Goal: Task Accomplishment & Management: Manage account settings

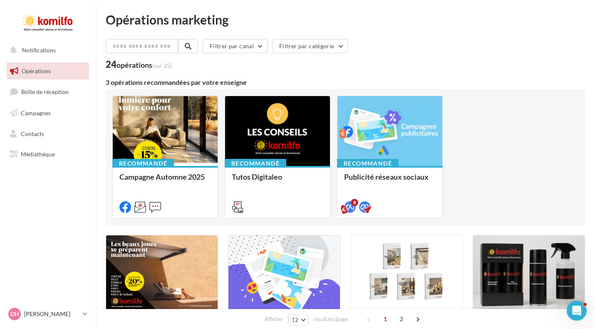
drag, startPoint x: 168, startPoint y: 35, endPoint x: 227, endPoint y: 68, distance: 68.0
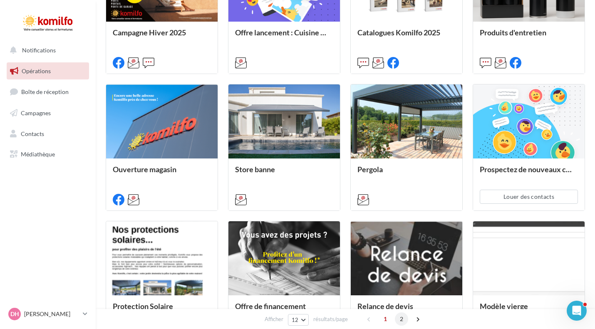
click at [404, 316] on span "2" at bounding box center [401, 318] width 13 height 13
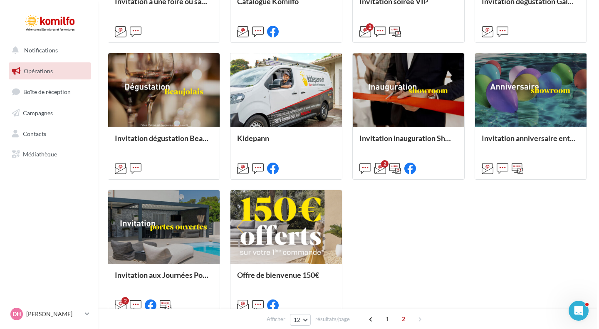
scroll to position [329, 0]
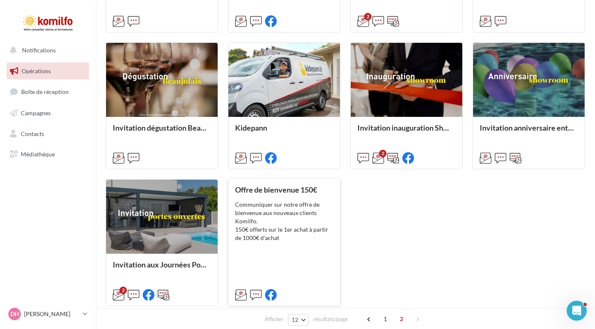
click at [266, 235] on div "Communiquer sur notre offre de bienvenue aux nouveaux clients Komilfo. 150€ off…" at bounding box center [284, 221] width 98 height 42
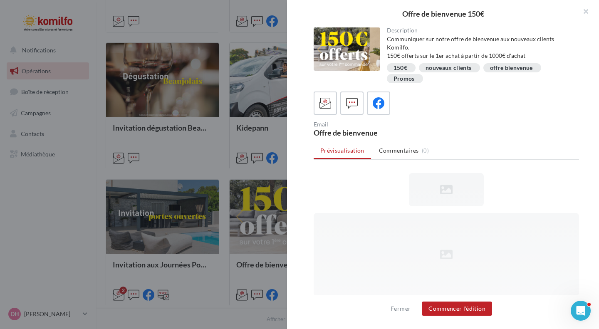
scroll to position [0, 0]
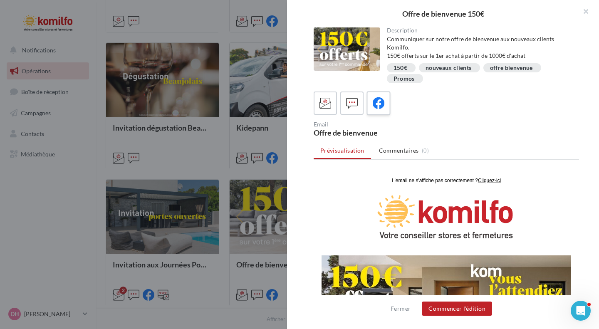
click at [378, 106] on icon at bounding box center [379, 103] width 12 height 12
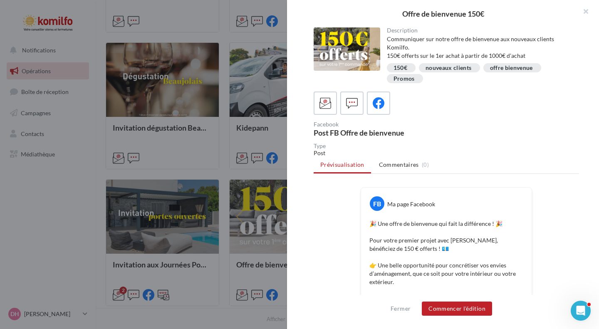
click at [596, 153] on div "Description Communiquer sur notre offre de bienvenue aux nouveaux clients Komil…" at bounding box center [446, 164] width 319 height 275
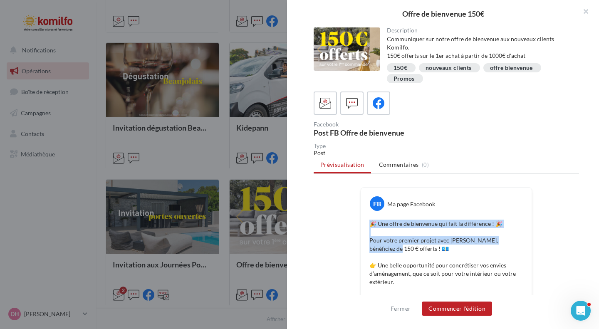
drag, startPoint x: 548, startPoint y: 238, endPoint x: 550, endPoint y: 207, distance: 30.4
click at [447, 308] on button "Commencer l'édition" at bounding box center [457, 308] width 70 height 14
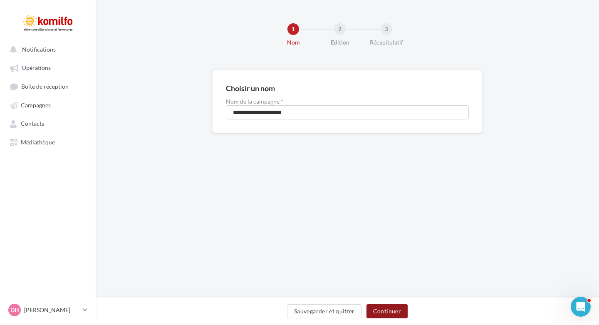
click at [388, 309] on button "Continuer" at bounding box center [386, 311] width 41 height 14
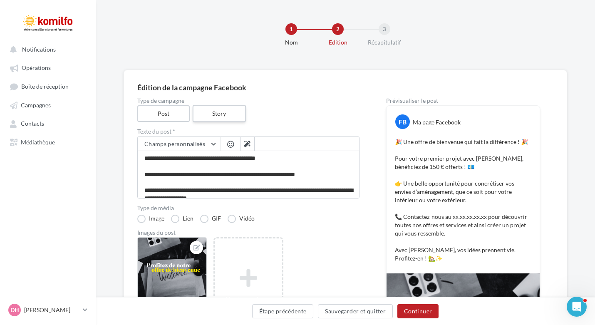
click at [232, 116] on label "Story" at bounding box center [218, 113] width 53 height 17
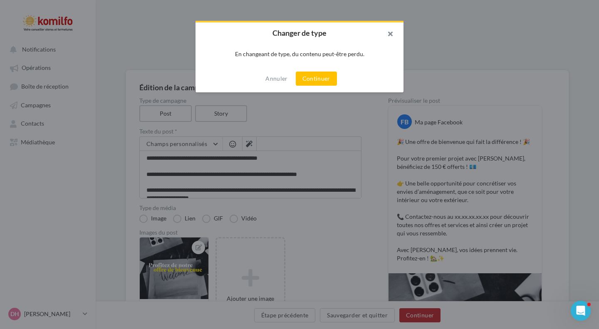
click at [389, 31] on button "button" at bounding box center [386, 34] width 33 height 25
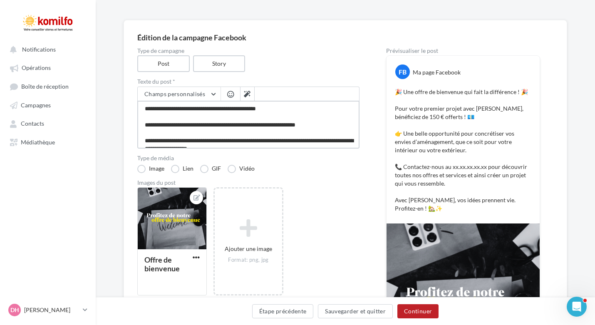
scroll to position [68, 0]
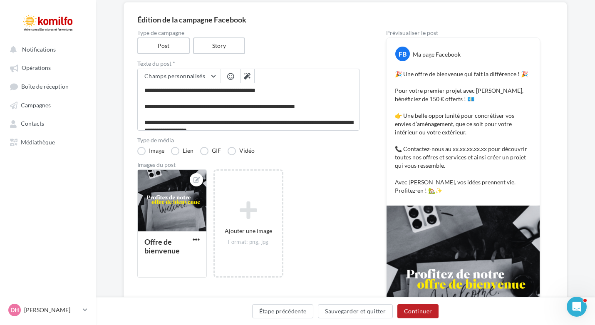
click at [591, 190] on div "**********" at bounding box center [345, 209] width 499 height 415
click at [281, 308] on button "Étape précédente" at bounding box center [283, 311] width 62 height 14
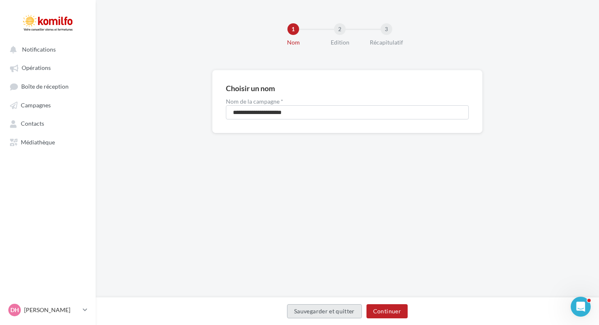
click at [338, 309] on button "Sauvegarder et quitter" at bounding box center [324, 311] width 75 height 14
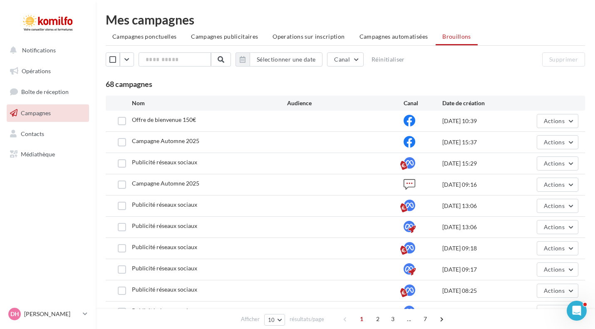
click at [41, 112] on span "Campagnes" at bounding box center [36, 112] width 30 height 7
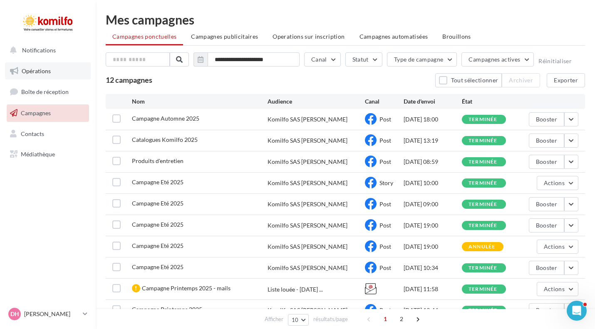
click at [46, 74] on span "Opérations" at bounding box center [36, 70] width 29 height 7
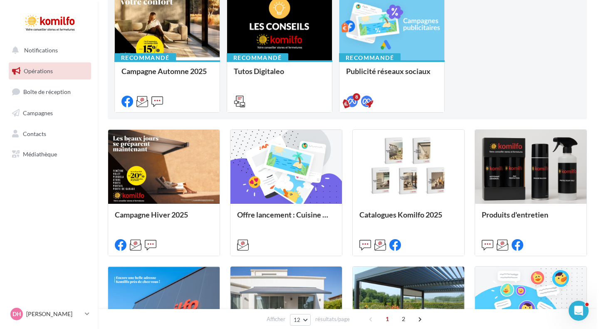
scroll to position [119, 0]
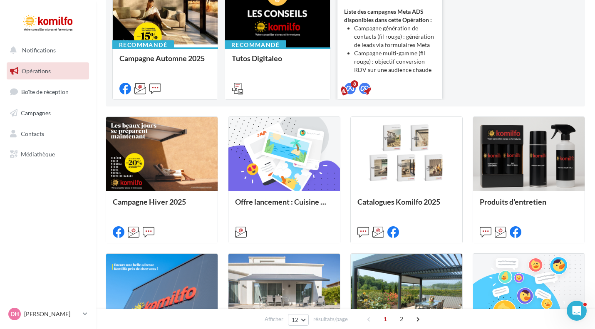
click at [393, 49] on li "Campagne génération de contacts (fil rouge) : génération de leads via formulair…" at bounding box center [394, 36] width 81 height 25
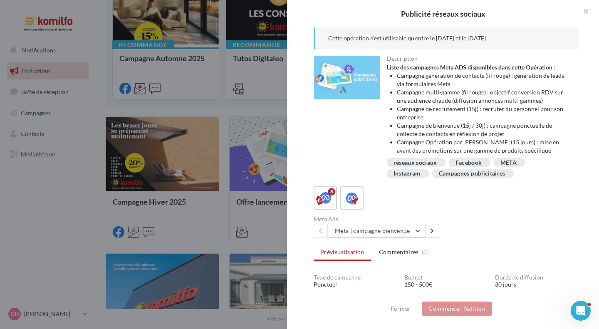
click at [417, 230] on button "Meta | campagne bienvenue" at bounding box center [376, 231] width 97 height 14
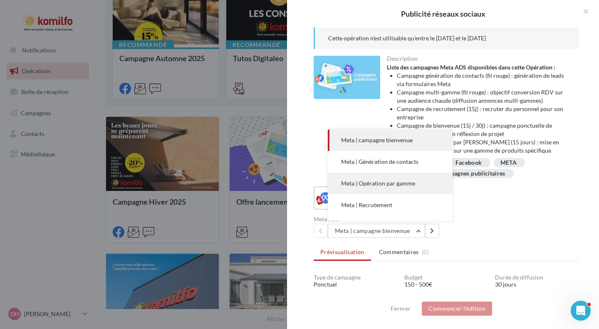
click at [387, 189] on button "Meta | Opération par gamme" at bounding box center [390, 184] width 125 height 22
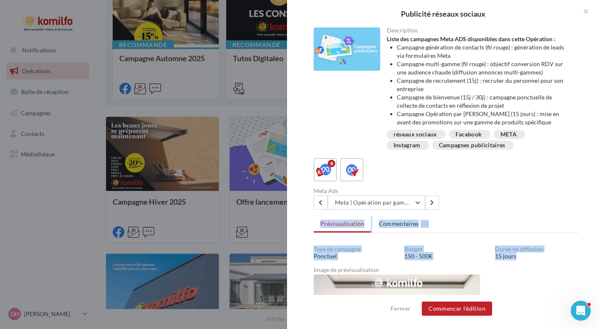
drag, startPoint x: 598, startPoint y: 195, endPoint x: 593, endPoint y: 246, distance: 51.5
click at [593, 246] on div "Description Liste des campagnes Meta ADS disponibles dans cette Opération : Cam…" at bounding box center [446, 164] width 319 height 275
click at [445, 310] on button "Commencer l'édition" at bounding box center [457, 308] width 70 height 14
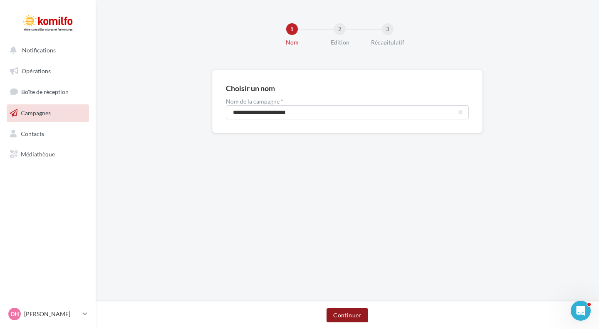
click at [345, 314] on button "Continuer" at bounding box center [346, 315] width 41 height 14
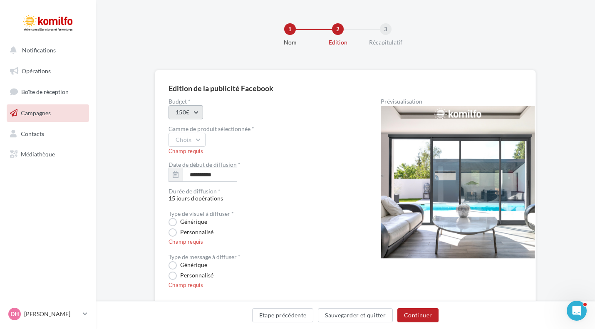
click at [198, 111] on button "150€" at bounding box center [185, 112] width 35 height 14
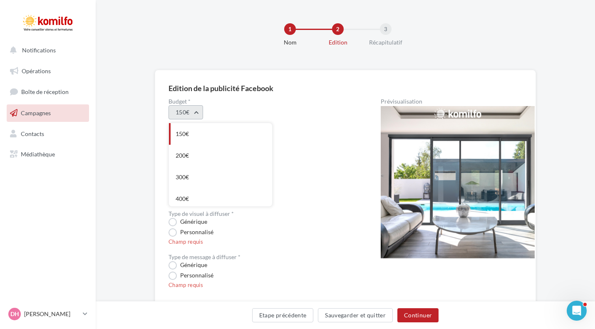
click at [198, 111] on button "150€" at bounding box center [185, 112] width 35 height 14
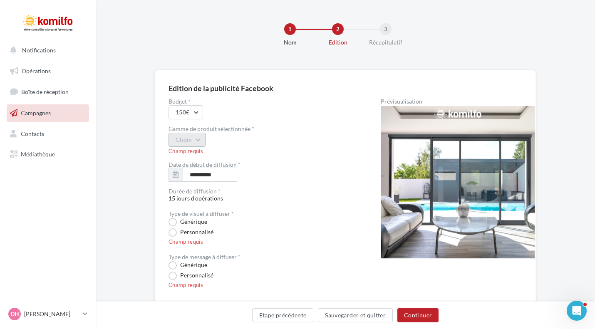
click at [197, 136] on button "Choix" at bounding box center [186, 140] width 37 height 14
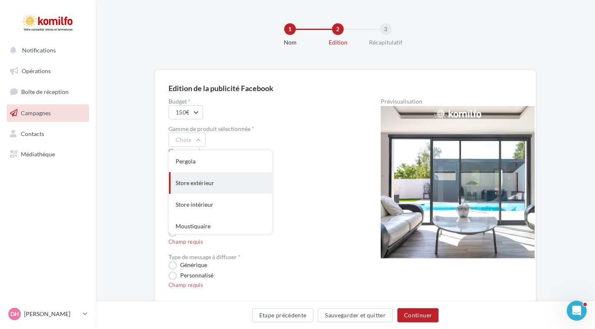
click at [209, 183] on div "Store extérieur" at bounding box center [220, 183] width 103 height 22
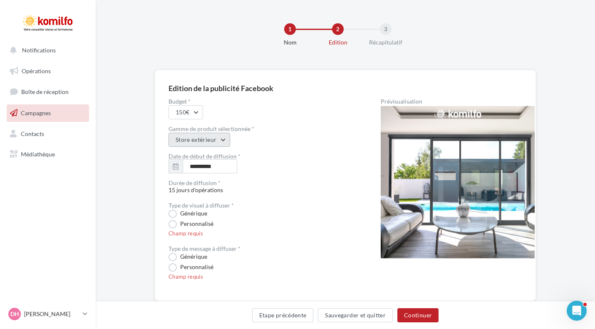
click at [220, 138] on button "Store extérieur" at bounding box center [199, 140] width 62 height 14
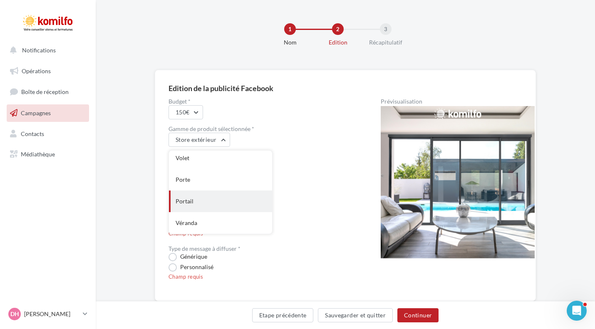
click at [216, 199] on div "Portail" at bounding box center [220, 201] width 103 height 22
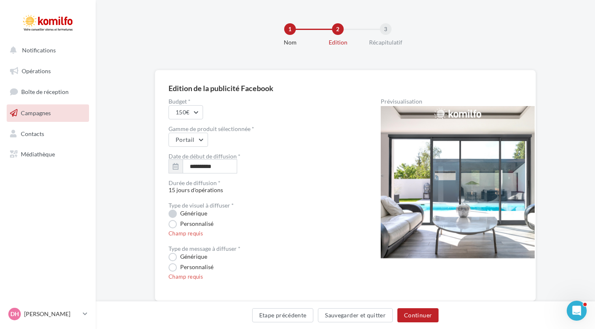
click at [175, 213] on label "Générique" at bounding box center [187, 214] width 39 height 8
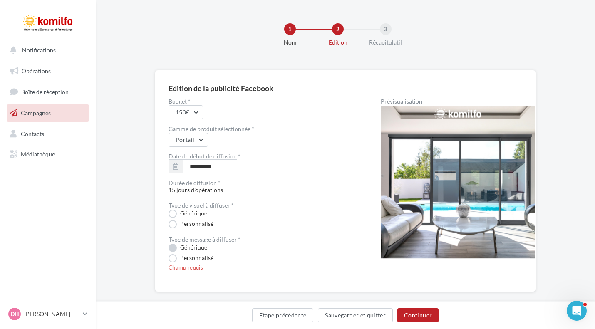
click at [176, 248] on label "Générique" at bounding box center [187, 248] width 39 height 8
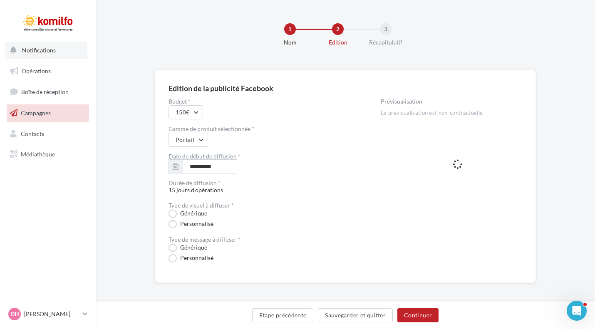
click at [34, 50] on span "Notifications" at bounding box center [39, 50] width 34 height 7
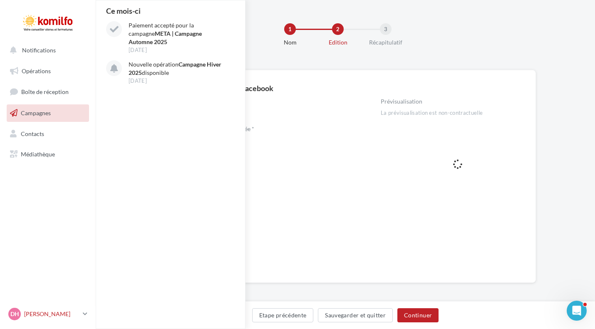
click at [50, 319] on div "DH [PERSON_NAME] [EMAIL_ADDRESS][PERSON_NAME][DOMAIN_NAME]" at bounding box center [43, 314] width 71 height 12
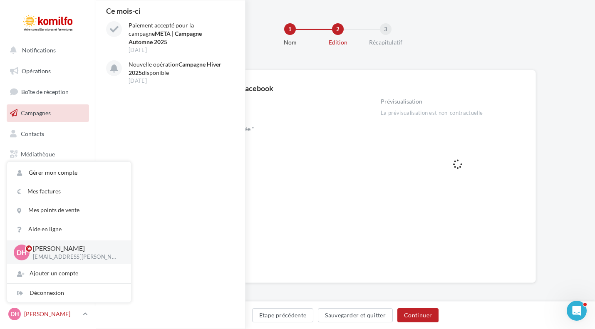
click at [52, 320] on link "DH [PERSON_NAME] [EMAIL_ADDRESS][PERSON_NAME][DOMAIN_NAME]" at bounding box center [48, 314] width 82 height 16
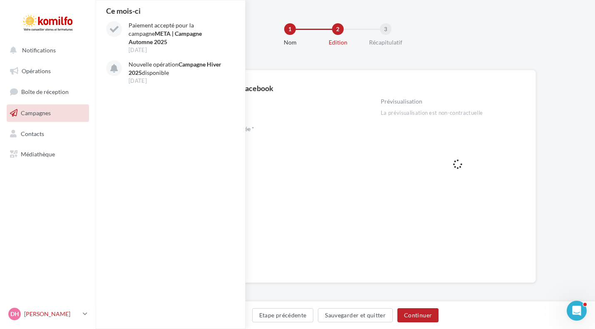
click at [81, 311] on link "DH [PERSON_NAME] [EMAIL_ADDRESS][PERSON_NAME][DOMAIN_NAME]" at bounding box center [48, 314] width 82 height 16
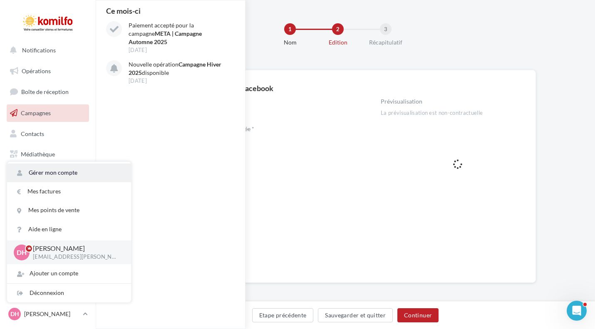
click at [80, 180] on link "Gérer mon compte" at bounding box center [69, 172] width 124 height 19
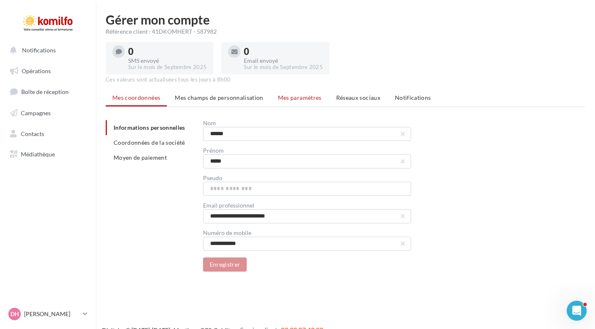
click at [295, 97] on span "Mes paramètres" at bounding box center [300, 97] width 44 height 7
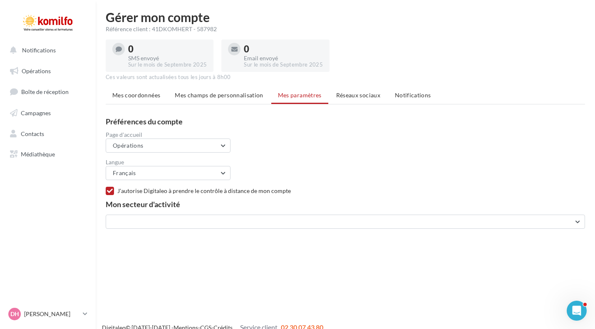
scroll to position [1, 0]
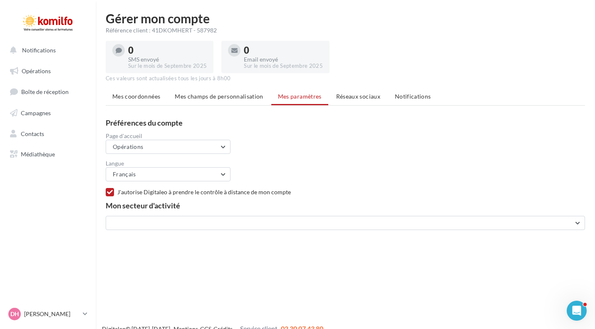
click at [349, 96] on span "Réseaux sociaux" at bounding box center [358, 96] width 44 height 7
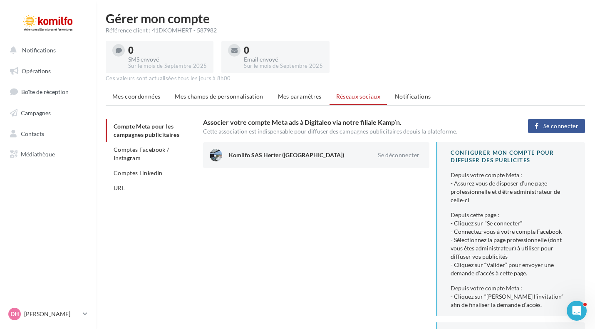
click at [198, 93] on span "Mes champs de personnalisation" at bounding box center [219, 96] width 89 height 7
